Goal: Find specific page/section: Find specific page/section

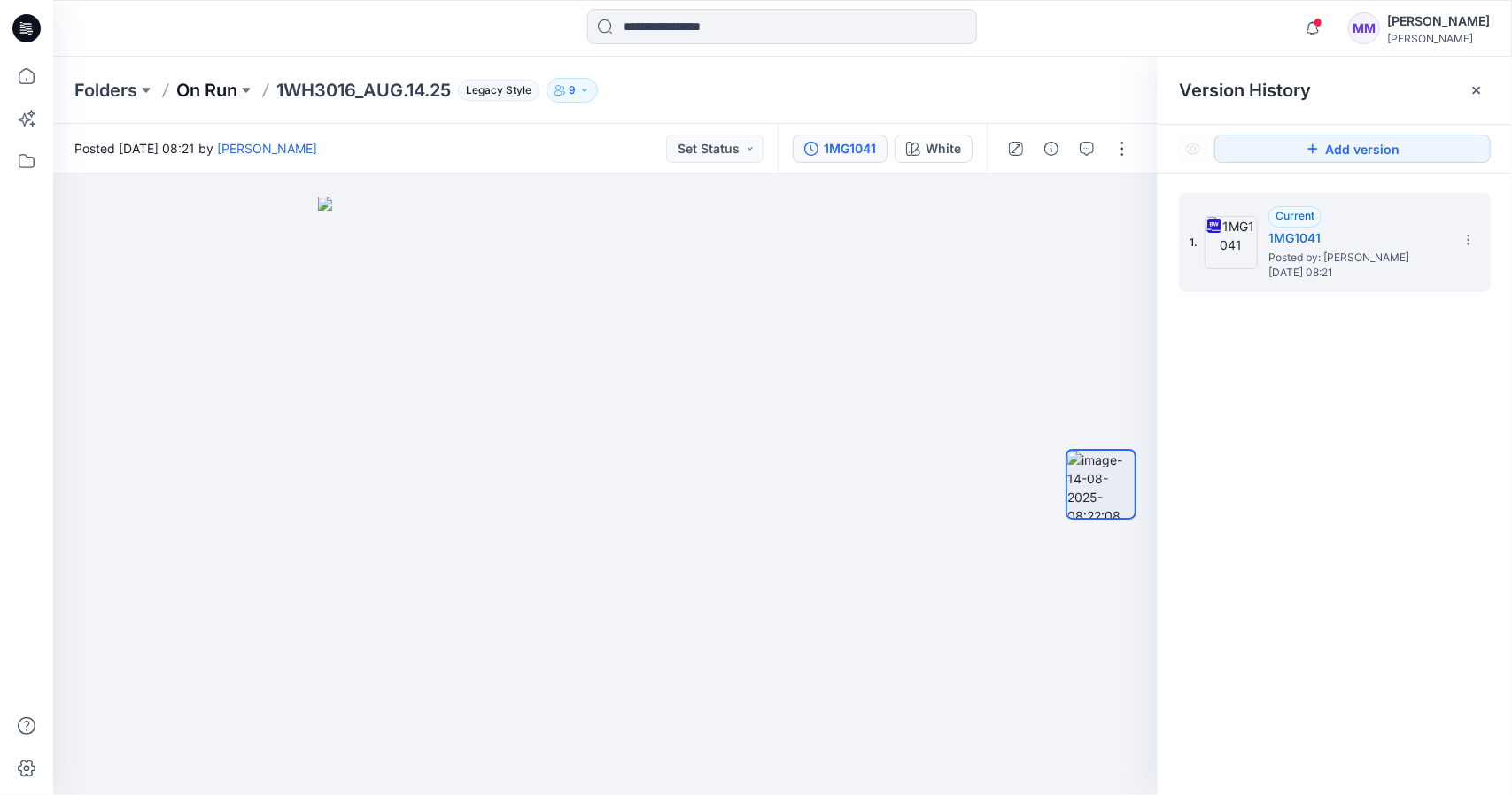
click at [228, 92] on p "On Run" at bounding box center [206, 90] width 61 height 25
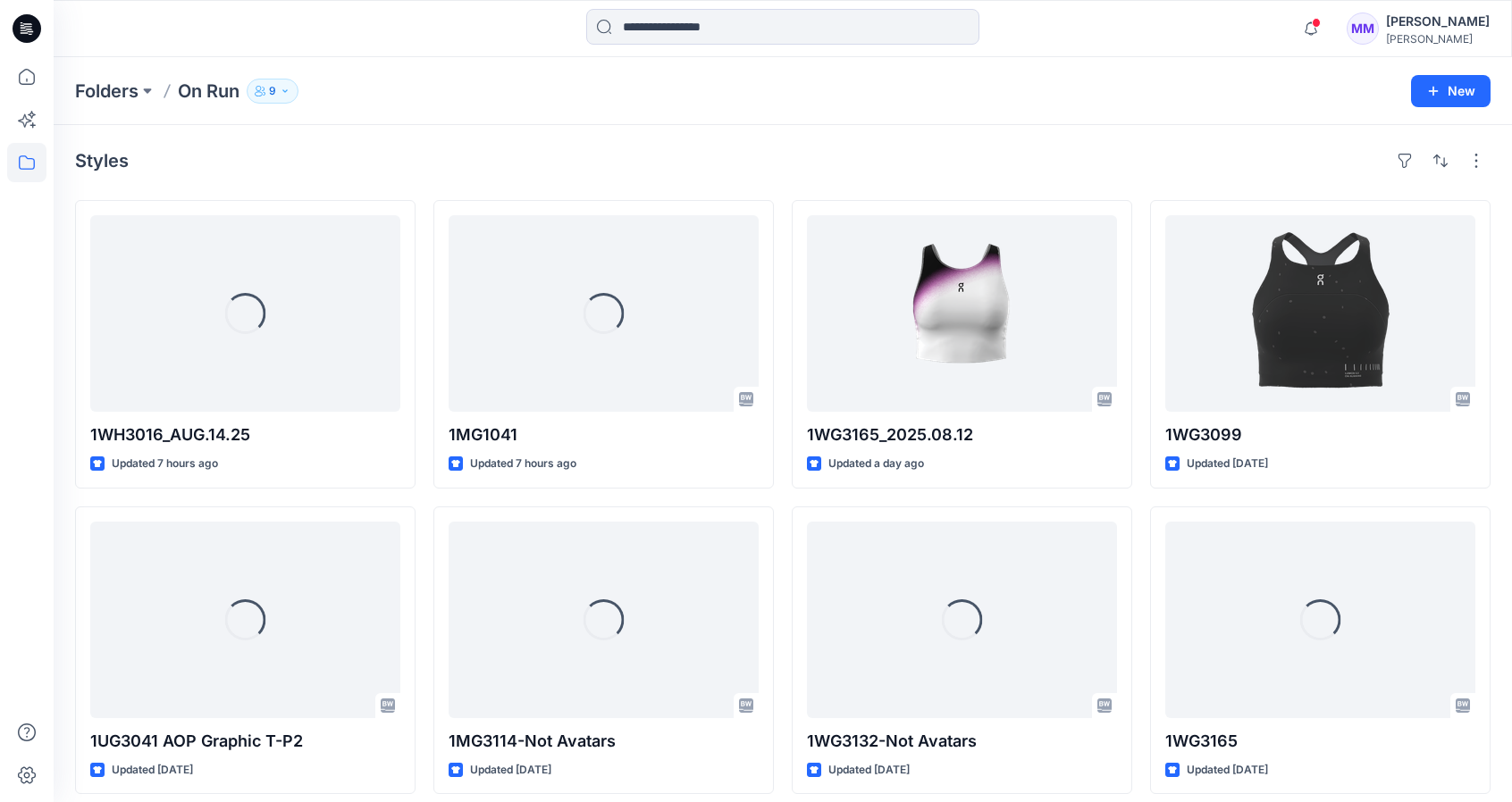
click at [280, 91] on button "9" at bounding box center [273, 91] width 52 height 25
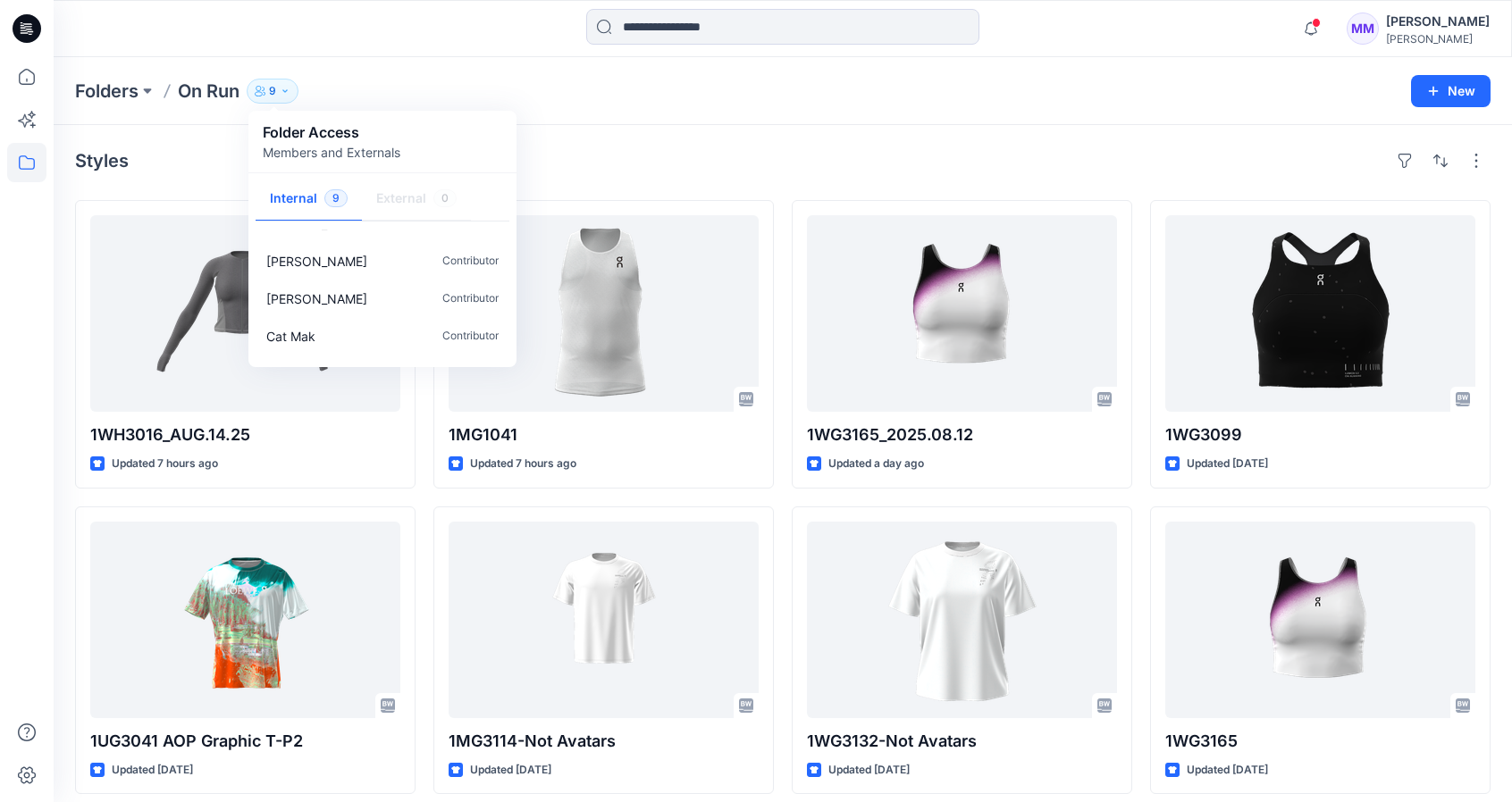
scroll to position [204, 0]
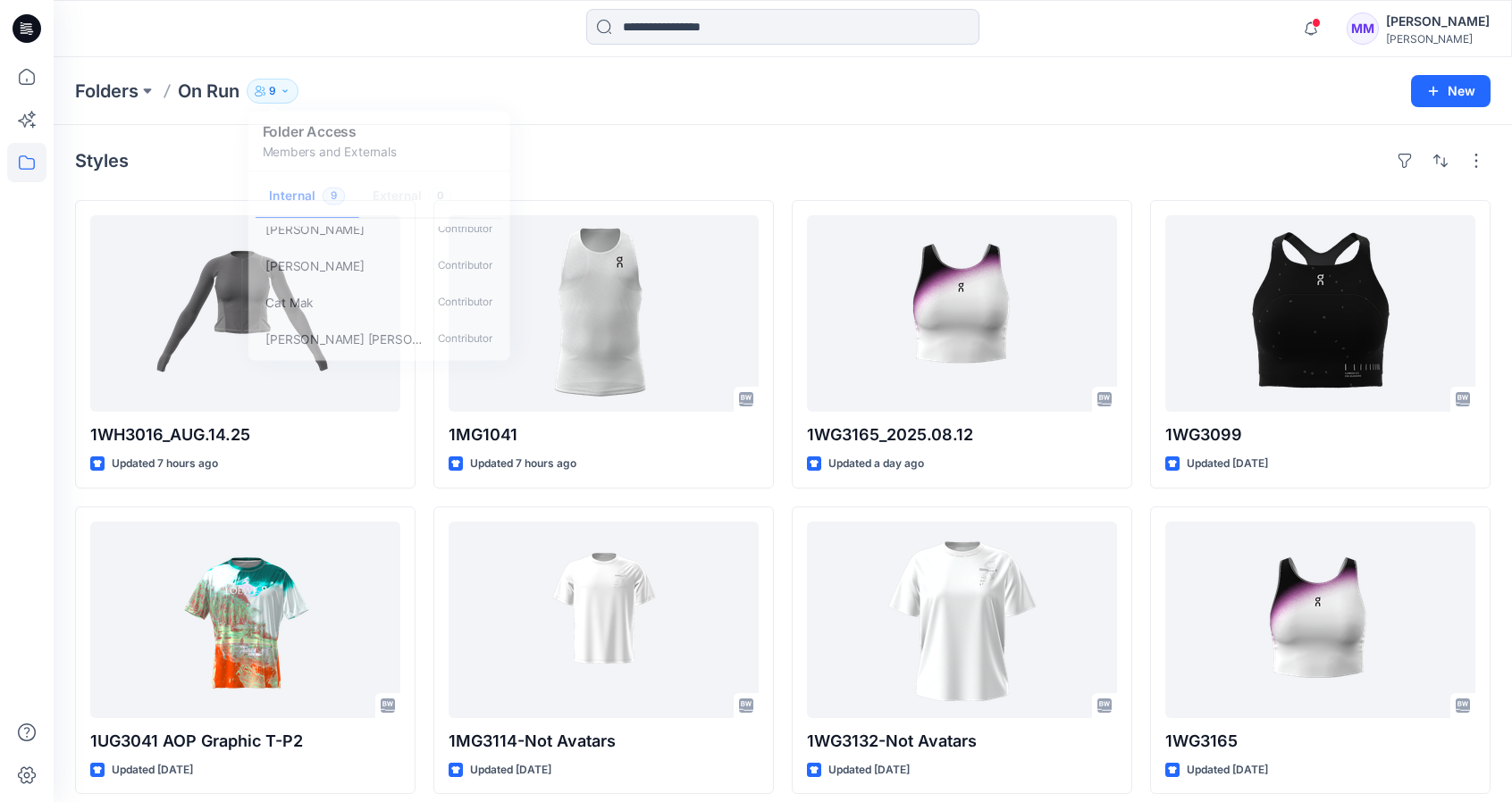
click at [559, 130] on div "Styles 1WH3016_AUG.14.25 Updated 7 hours ago 1UG3041 AOP Graphic T-P2 Updated 9…" at bounding box center [782, 655] width 1459 height 1061
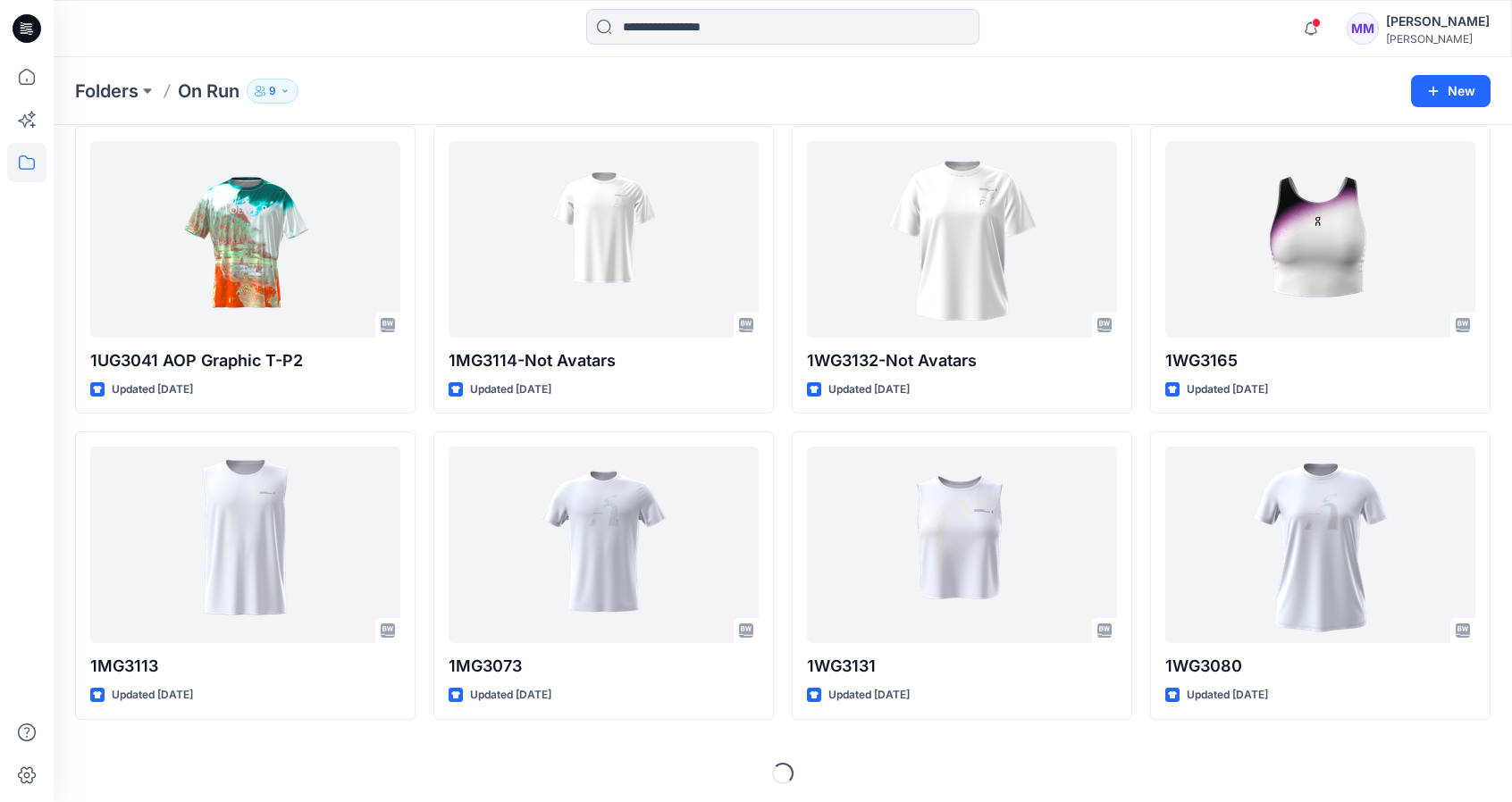
scroll to position [380, 0]
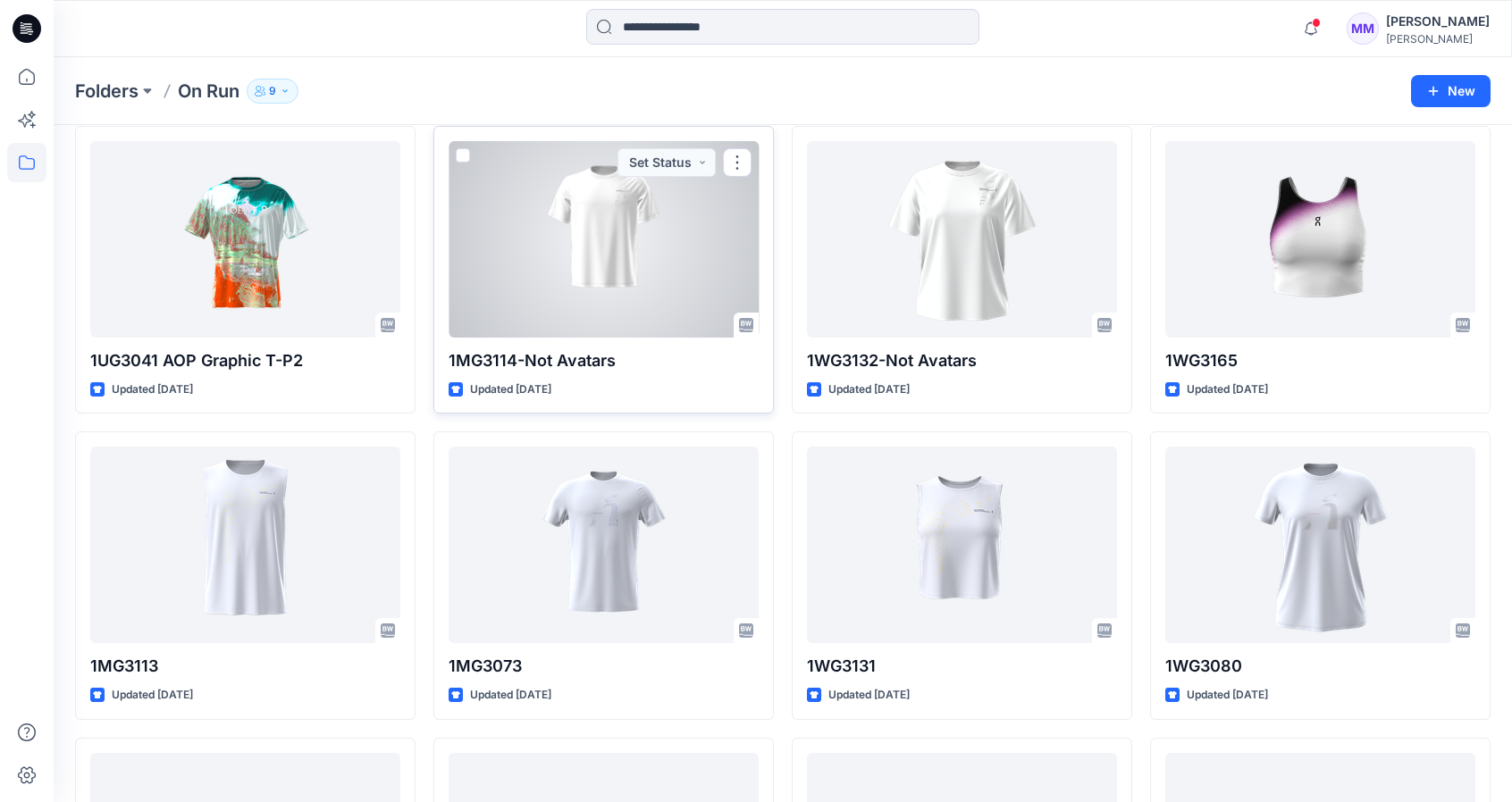
click at [632, 255] on div at bounding box center [603, 239] width 310 height 196
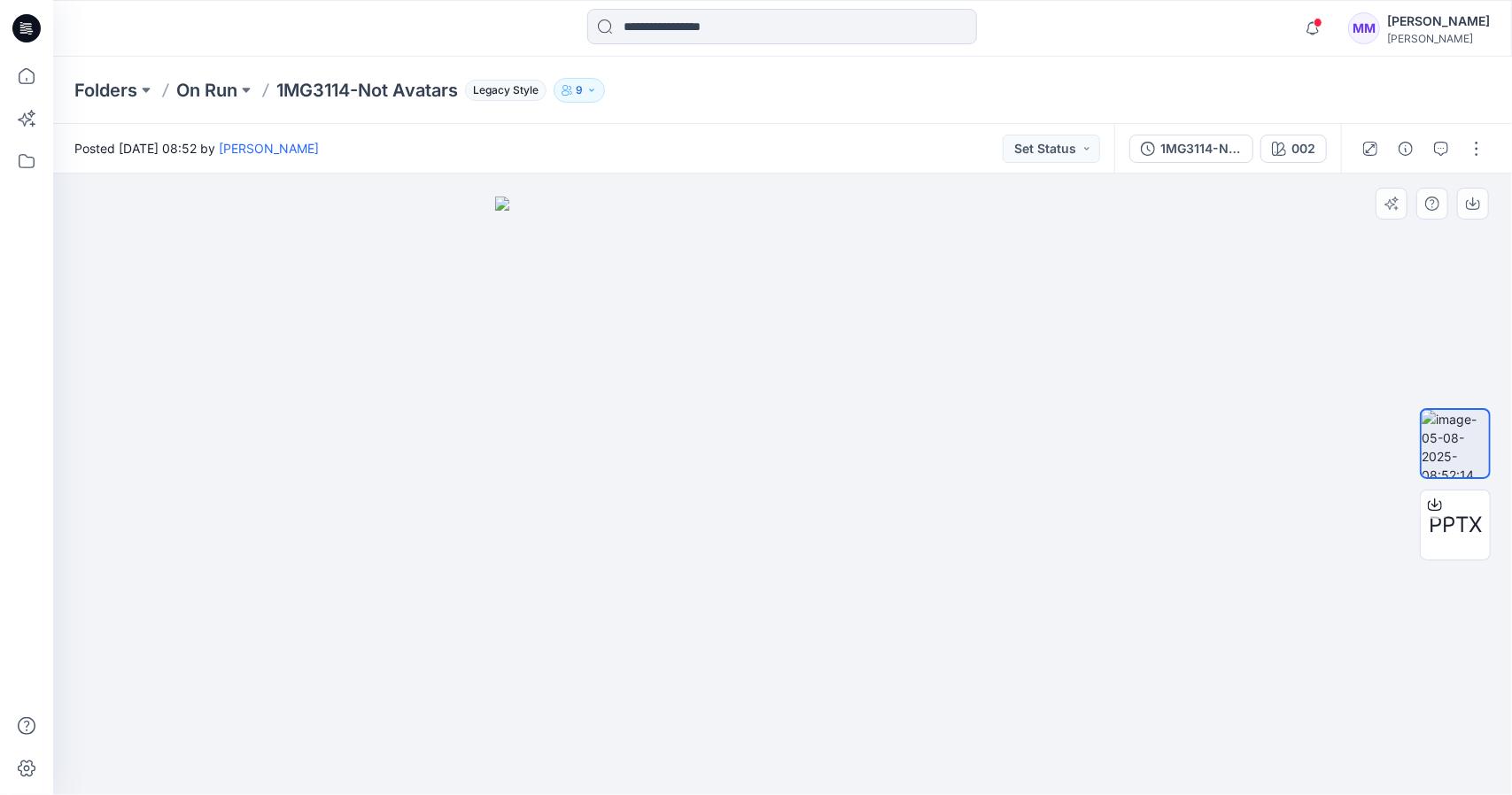
drag, startPoint x: 834, startPoint y: 438, endPoint x: 714, endPoint y: 439, distance: 120.0
click at [716, 439] on img at bounding box center [783, 495] width 576 height 598
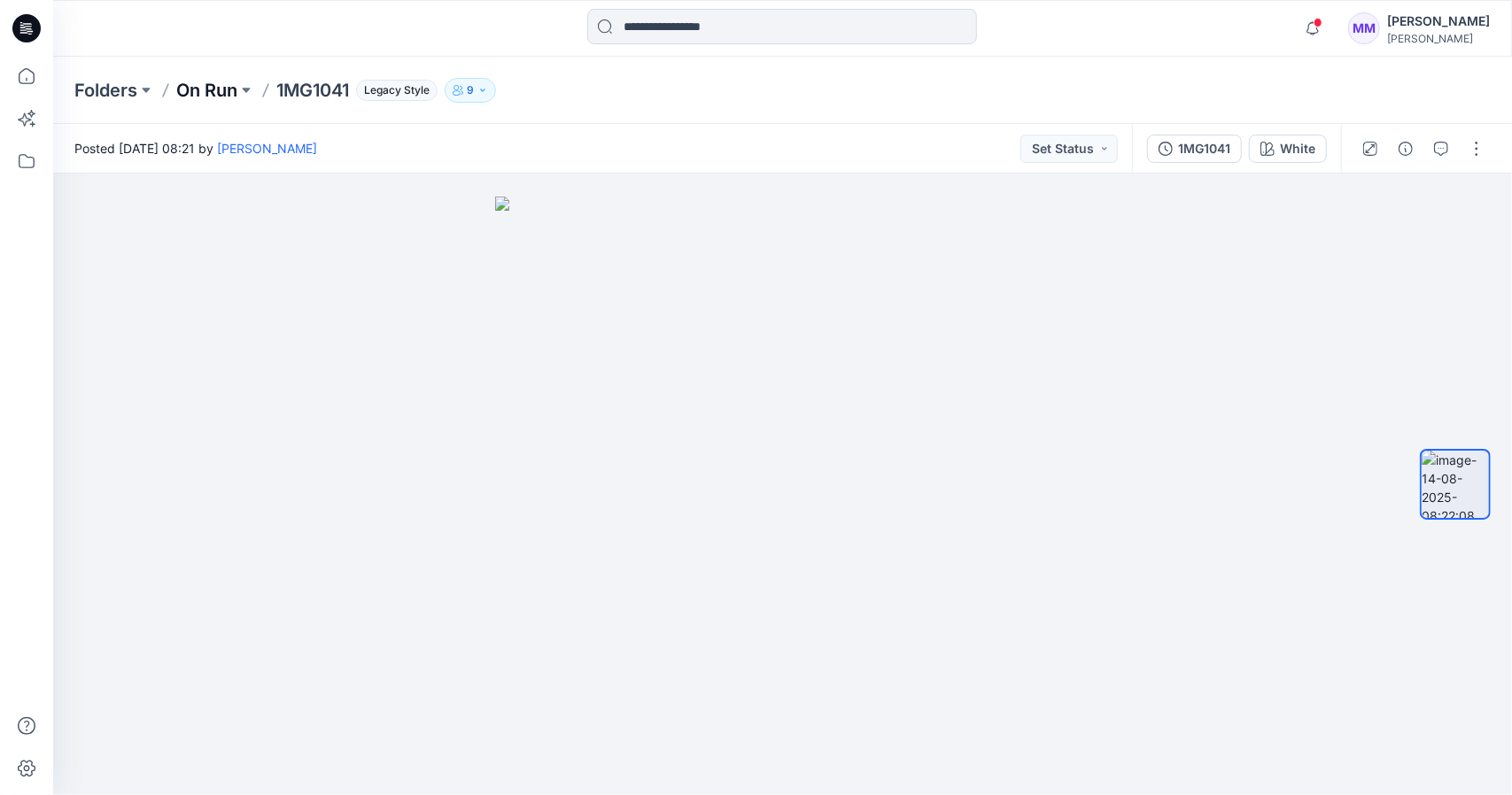
click at [223, 89] on p "On Run" at bounding box center [206, 90] width 61 height 25
